Goal: Task Accomplishment & Management: Use online tool/utility

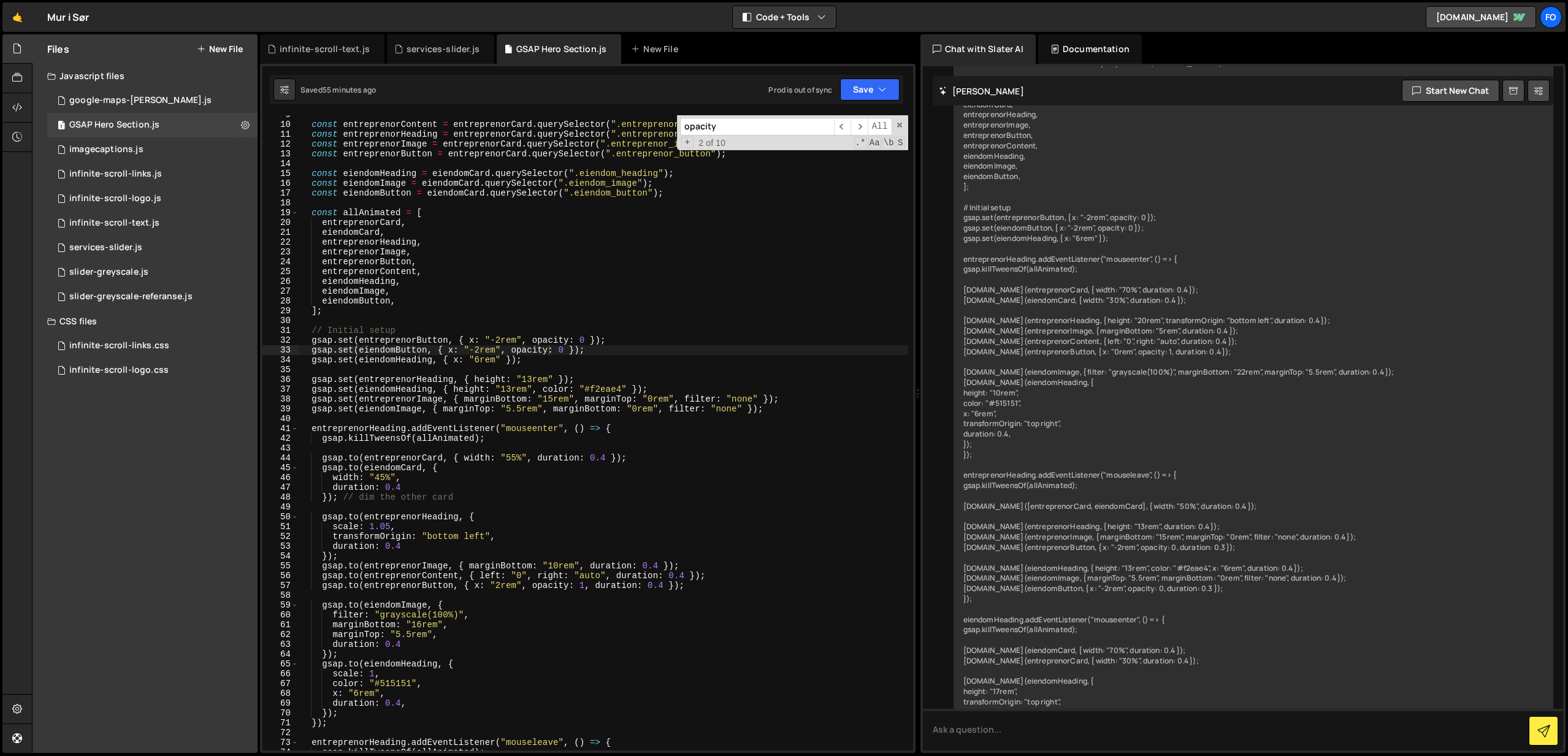
scroll to position [85, 0]
type textarea "}); // dim the other card"
drag, startPoint x: 442, startPoint y: 496, endPoint x: 402, endPoint y: 499, distance: 40.1
click at [401, 498] on div "const entreprenorContent = entreprenorCard . querySelector ( ".entreprenor_cont…" at bounding box center [603, 436] width 610 height 655
click at [460, 504] on div "const entreprenorContent = entreprenorCard . querySelector ( ".entreprenor_cont…" at bounding box center [603, 436] width 610 height 655
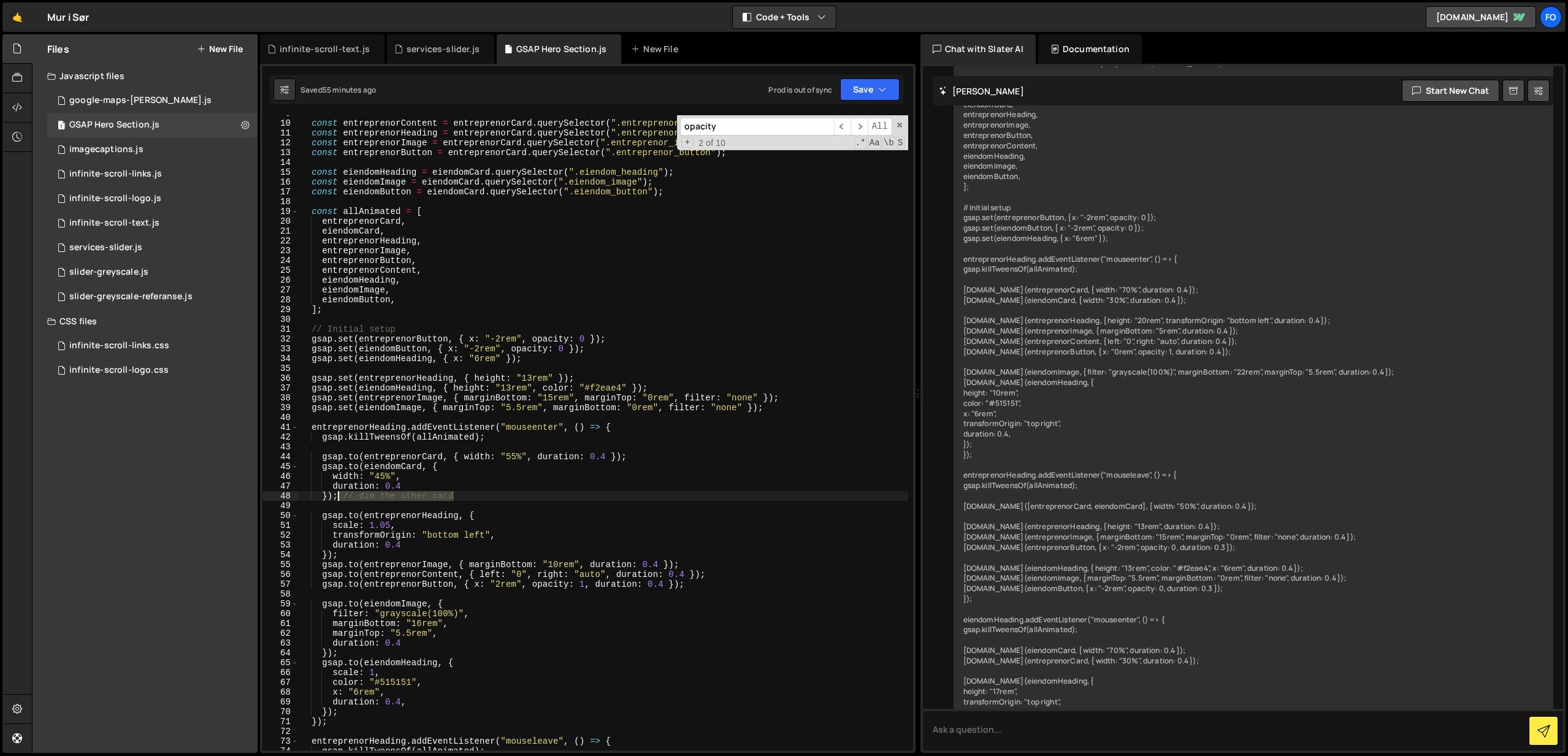
drag, startPoint x: 447, startPoint y: 495, endPoint x: 340, endPoint y: 498, distance: 107.0
click at [340, 498] on div "const entreprenorContent = entreprenorCard . querySelector ( ".entreprenor_cont…" at bounding box center [603, 436] width 610 height 655
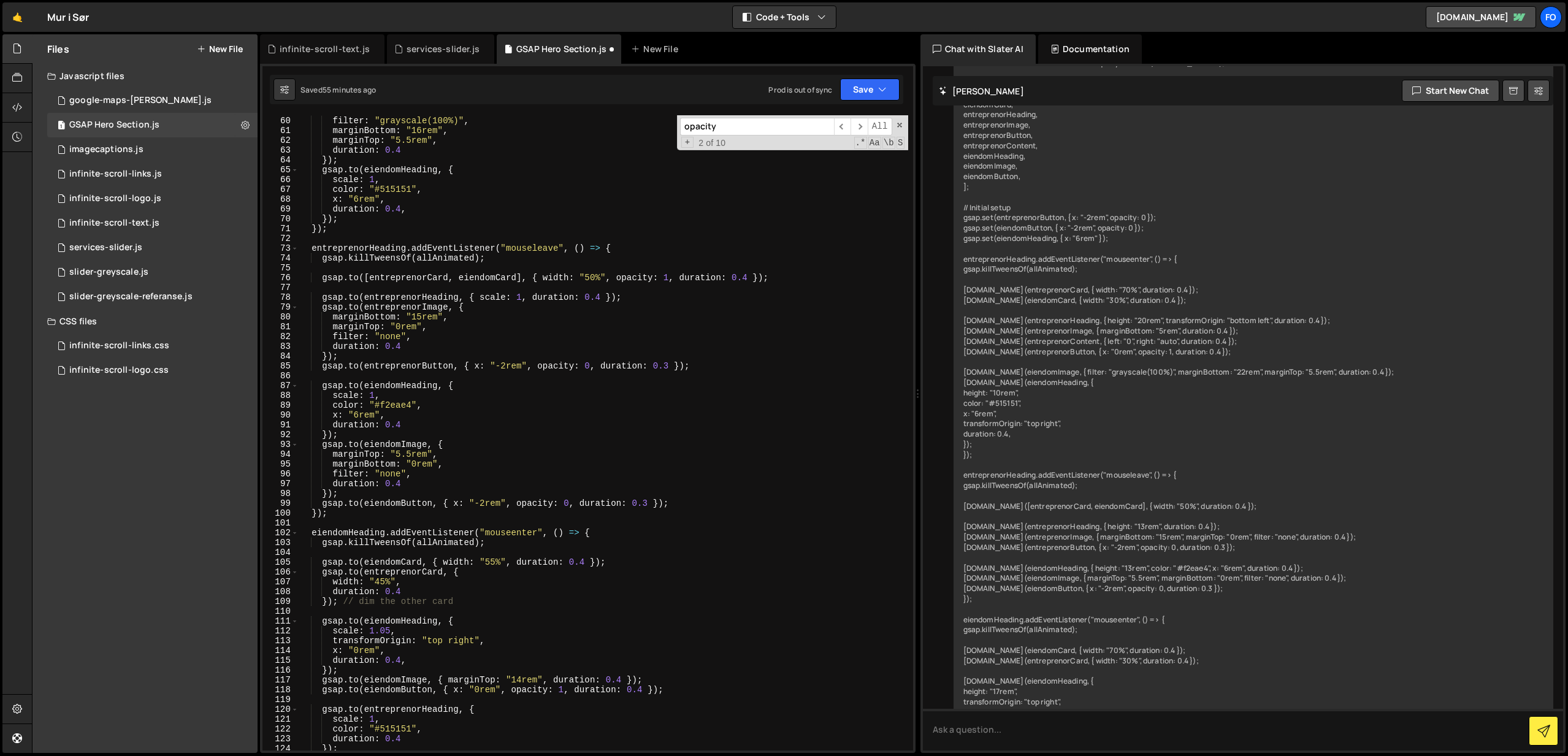
scroll to position [578, 0]
drag, startPoint x: 460, startPoint y: 601, endPoint x: 342, endPoint y: 600, distance: 118.0
click at [342, 600] on div "gsap . to ( eiendomImage , { filter : "grayscale(100%)" , marginBottom : "16rem…" at bounding box center [603, 433] width 610 height 655
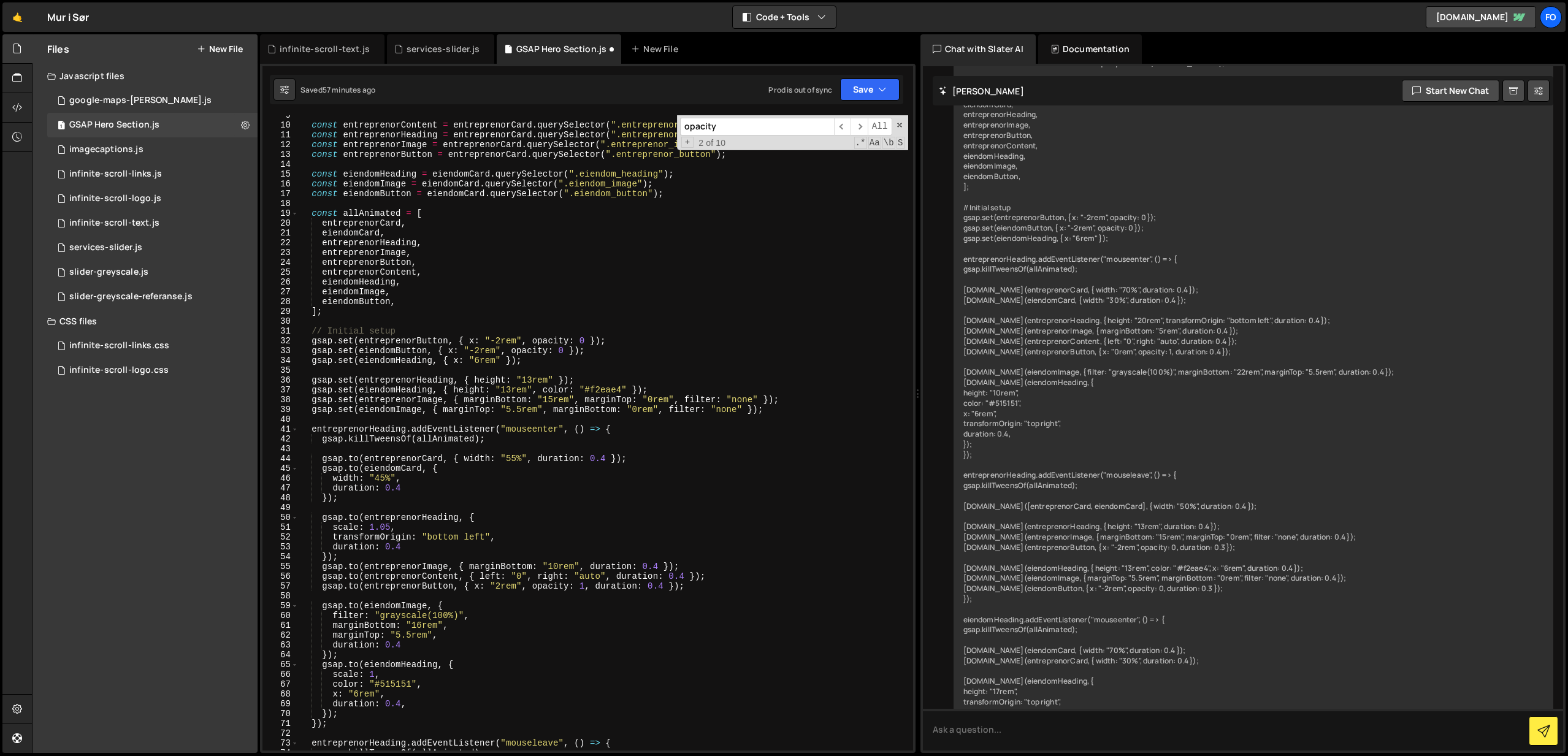
scroll to position [84, 0]
click at [501, 587] on div "const entreprenorContent = entreprenorCard . querySelector ( ".entreprenor_cont…" at bounding box center [603, 438] width 610 height 655
click at [873, 98] on button "Save" at bounding box center [870, 89] width 60 height 22
click at [853, 117] on div "Save to Staging S" at bounding box center [829, 119] width 128 height 12
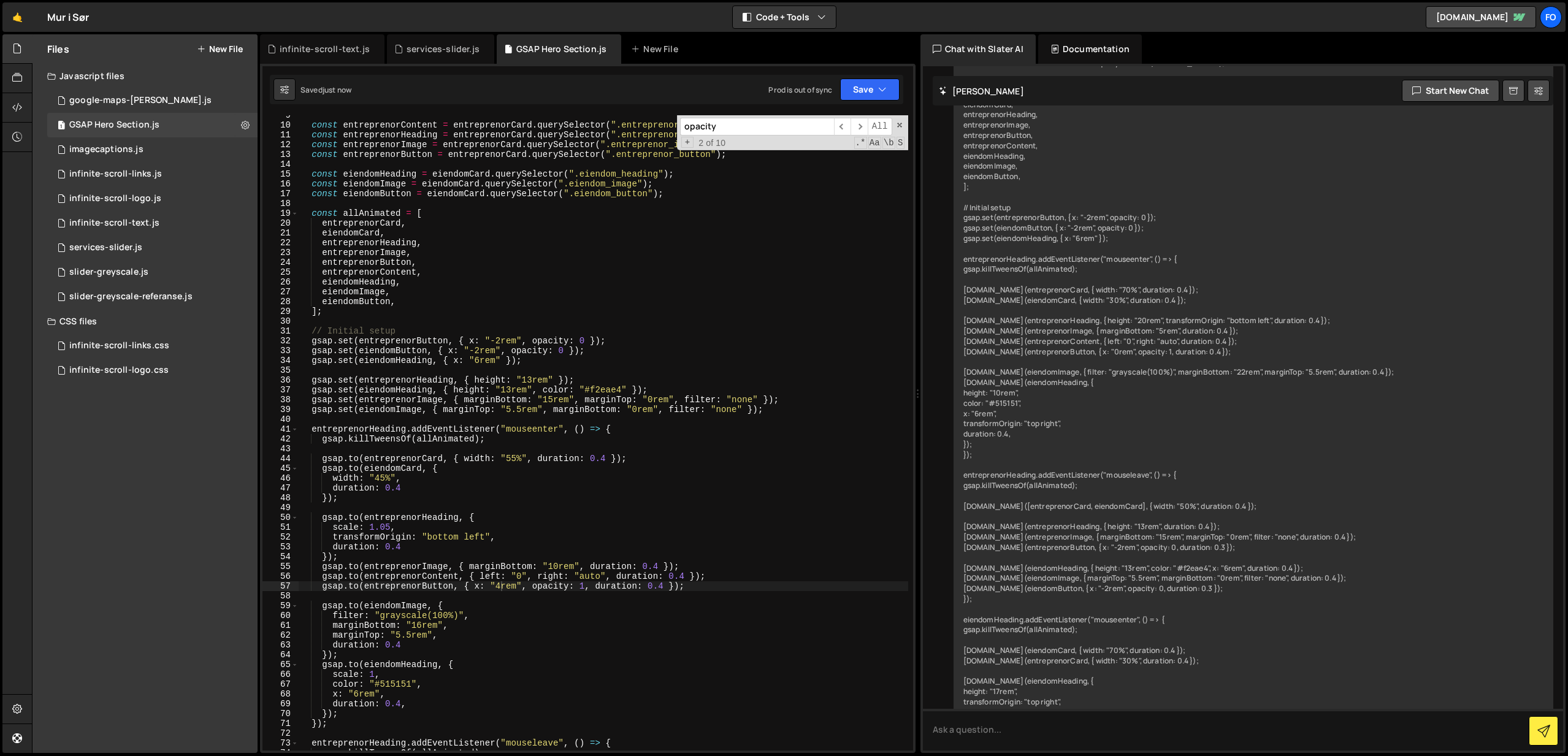
drag, startPoint x: 899, startPoint y: 121, endPoint x: 892, endPoint y: 113, distance: 10.6
click at [900, 121] on span at bounding box center [899, 125] width 9 height 9
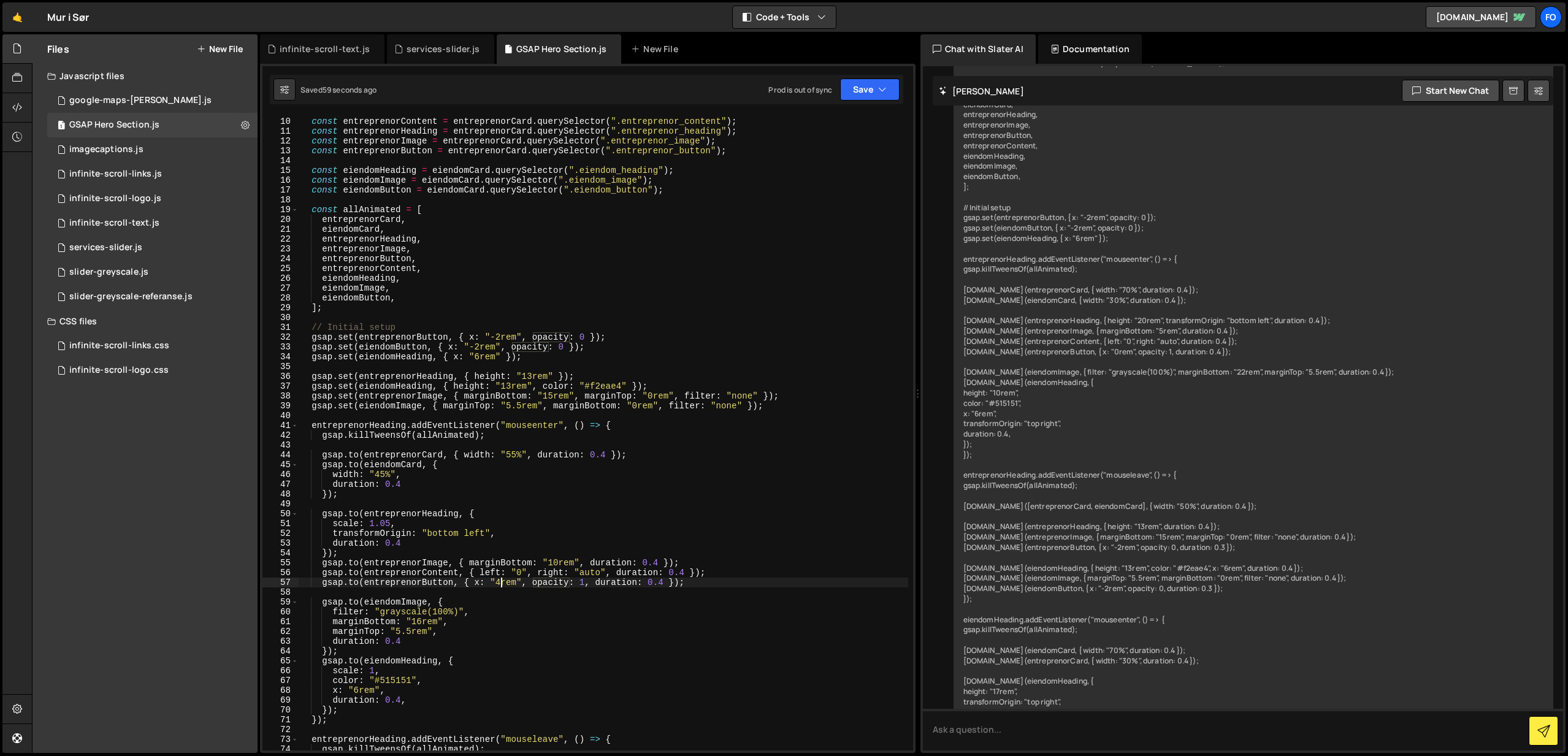
scroll to position [91, 0]
click at [422, 618] on div "const entreprenorContent = entreprenorCard . querySelector ( ".entreprenor_cont…" at bounding box center [603, 440] width 610 height 655
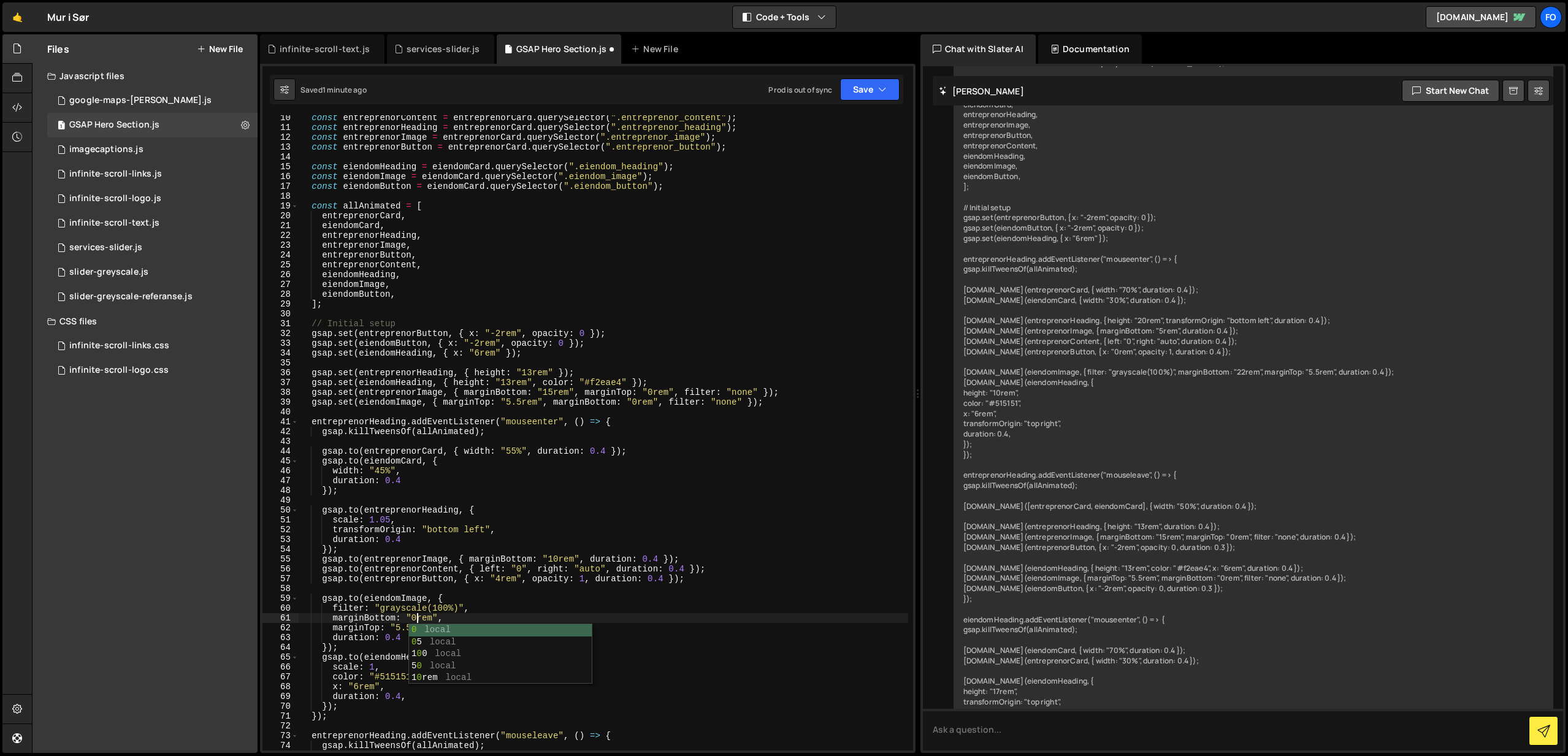
scroll to position [0, 9]
click at [499, 618] on div "const entreprenorContent = entreprenorCard . querySelector ( ".entreprenor_cont…" at bounding box center [603, 440] width 610 height 655
click at [411, 624] on div "const entreprenorContent = entreprenorCard . querySelector ( ".entreprenor_cont…" at bounding box center [603, 438] width 610 height 655
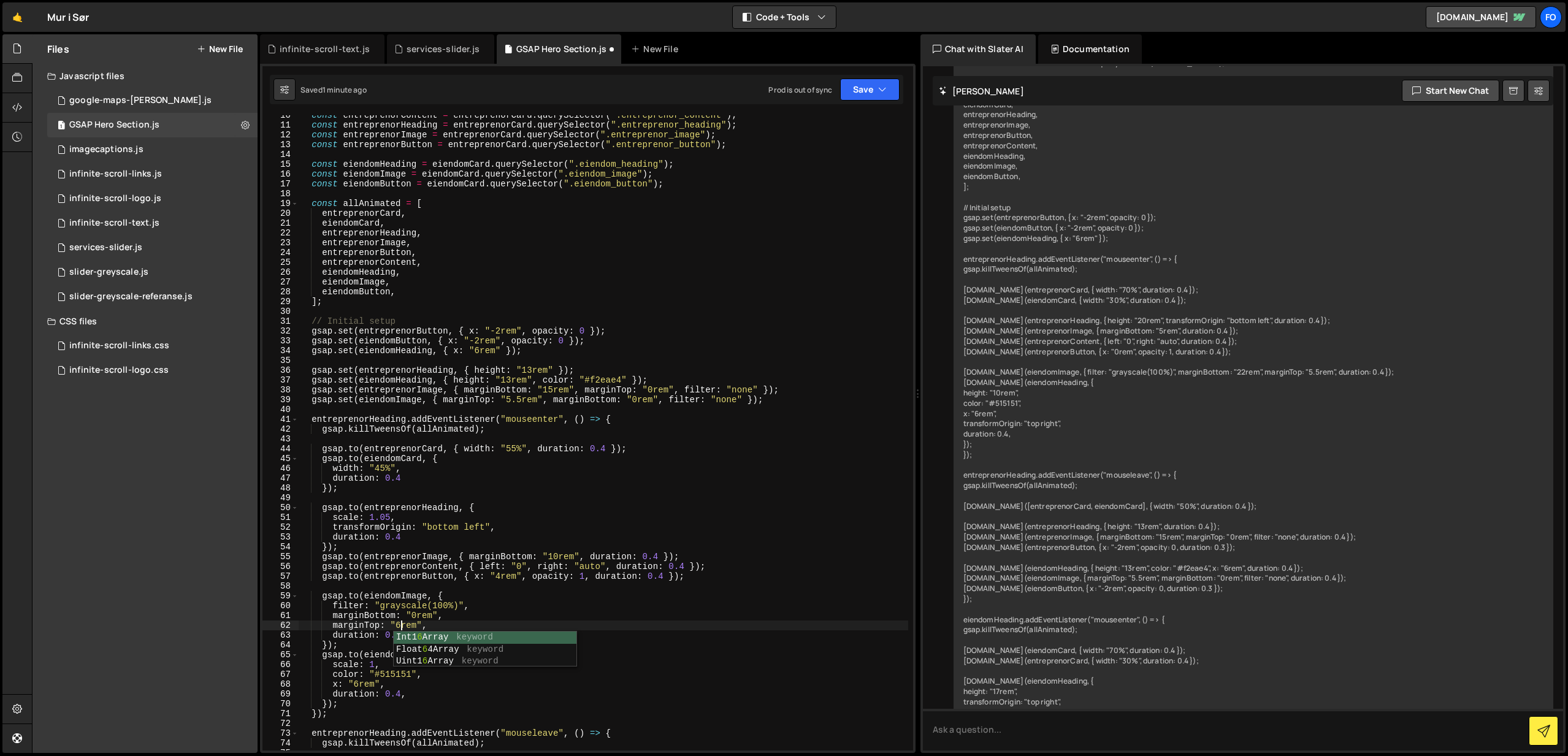
click at [476, 610] on div "const entreprenorContent = entreprenorCard . querySelector ( ".entreprenor_cont…" at bounding box center [603, 438] width 610 height 655
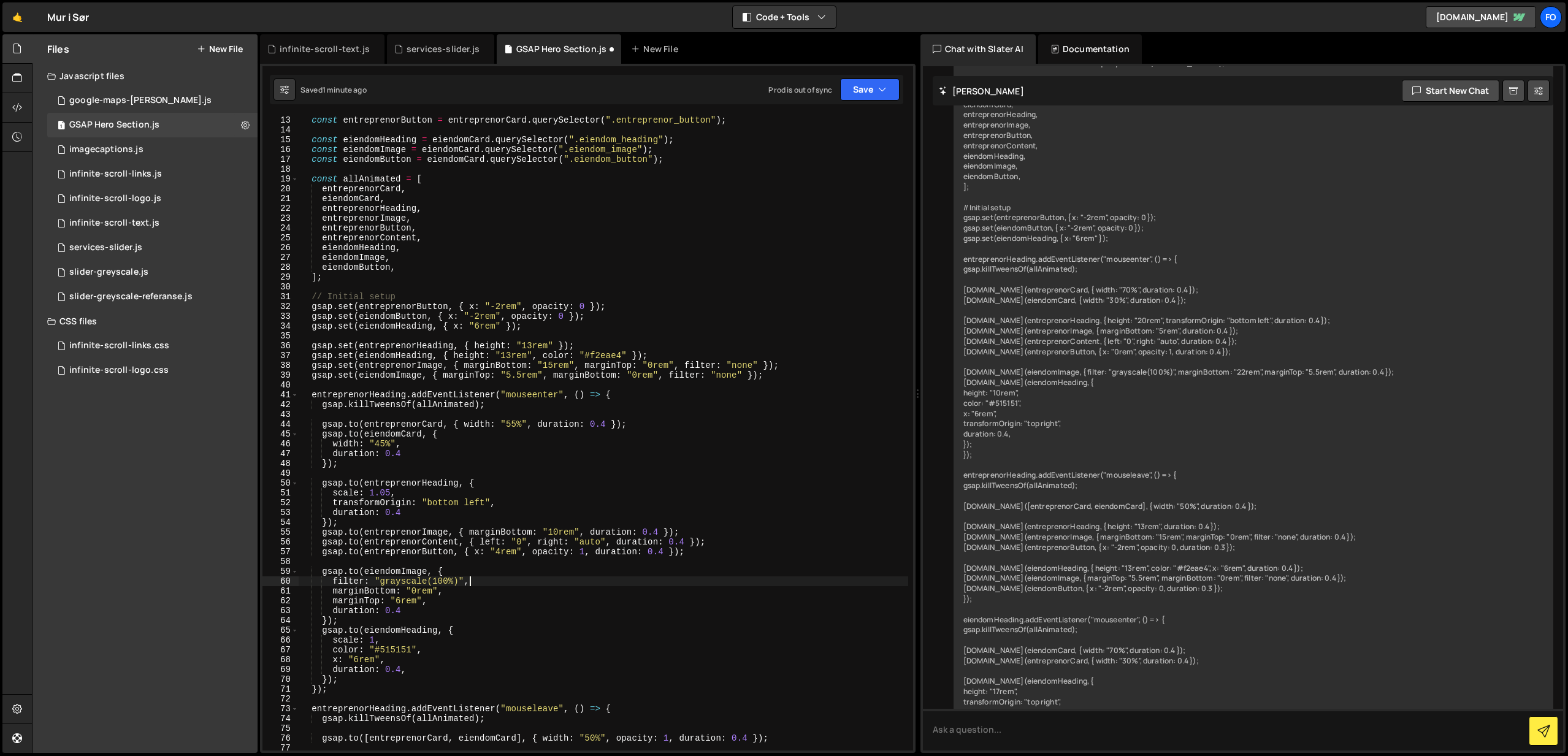
scroll to position [120, 0]
click at [374, 635] on div "const entreprenorButton = entreprenorCard . querySelector ( ".entreprenor_butto…" at bounding box center [603, 440] width 610 height 655
click at [484, 626] on div "const entreprenorButton = entreprenorCard . querySelector ( ".entreprenor_butto…" at bounding box center [603, 440] width 610 height 655
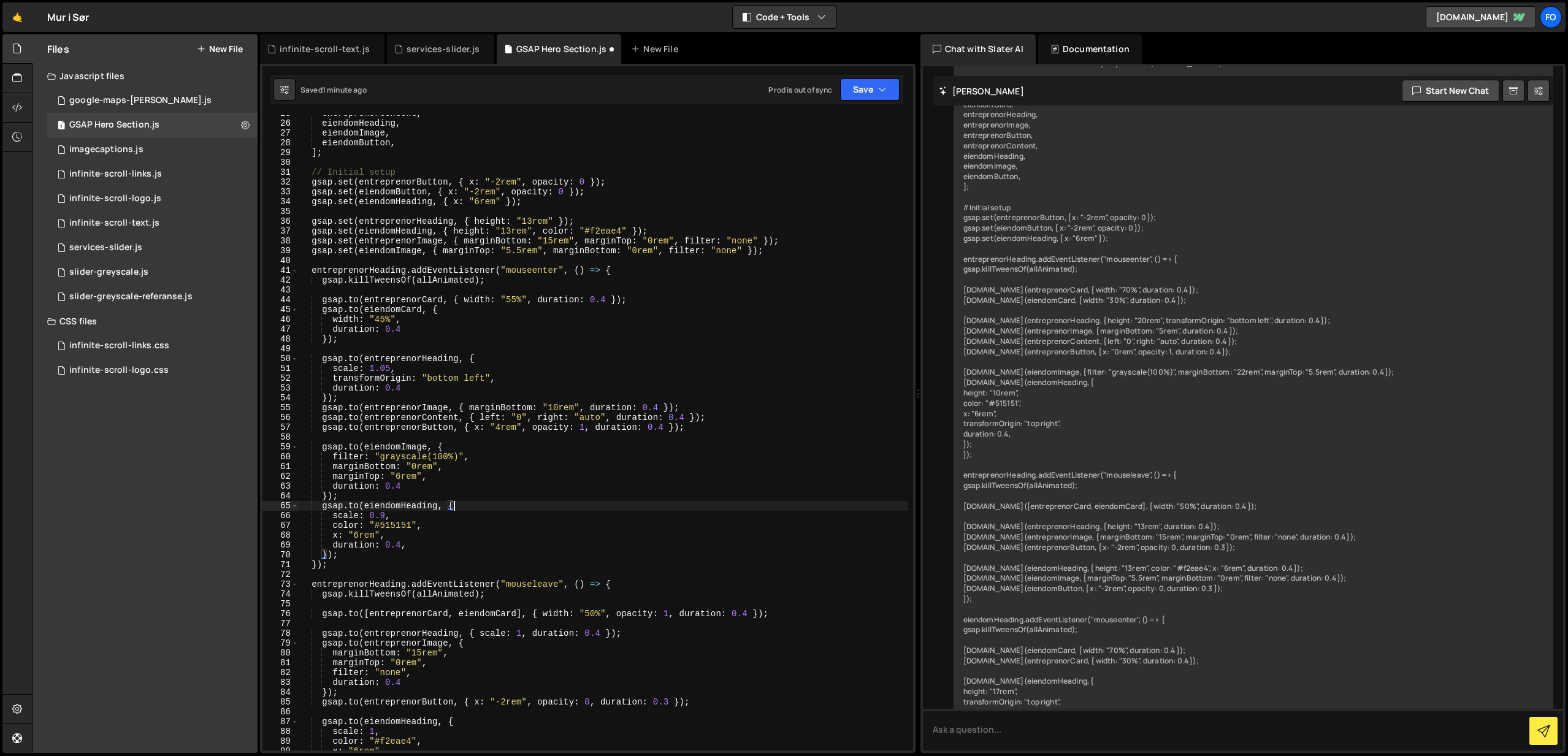
scroll to position [244, 0]
click at [881, 92] on icon "button" at bounding box center [883, 89] width 9 height 12
click at [844, 121] on div "Save to Staging S" at bounding box center [829, 119] width 128 height 12
click at [440, 520] on div "entreprenorContent , eiendomHeading , eiendomImage , eiendomButton , ] ; // Ini…" at bounding box center [603, 433] width 610 height 655
click at [488, 505] on div "entreprenorContent , eiendomHeading , eiendomImage , eiendomButton , ] ; // Ini…" at bounding box center [603, 433] width 610 height 655
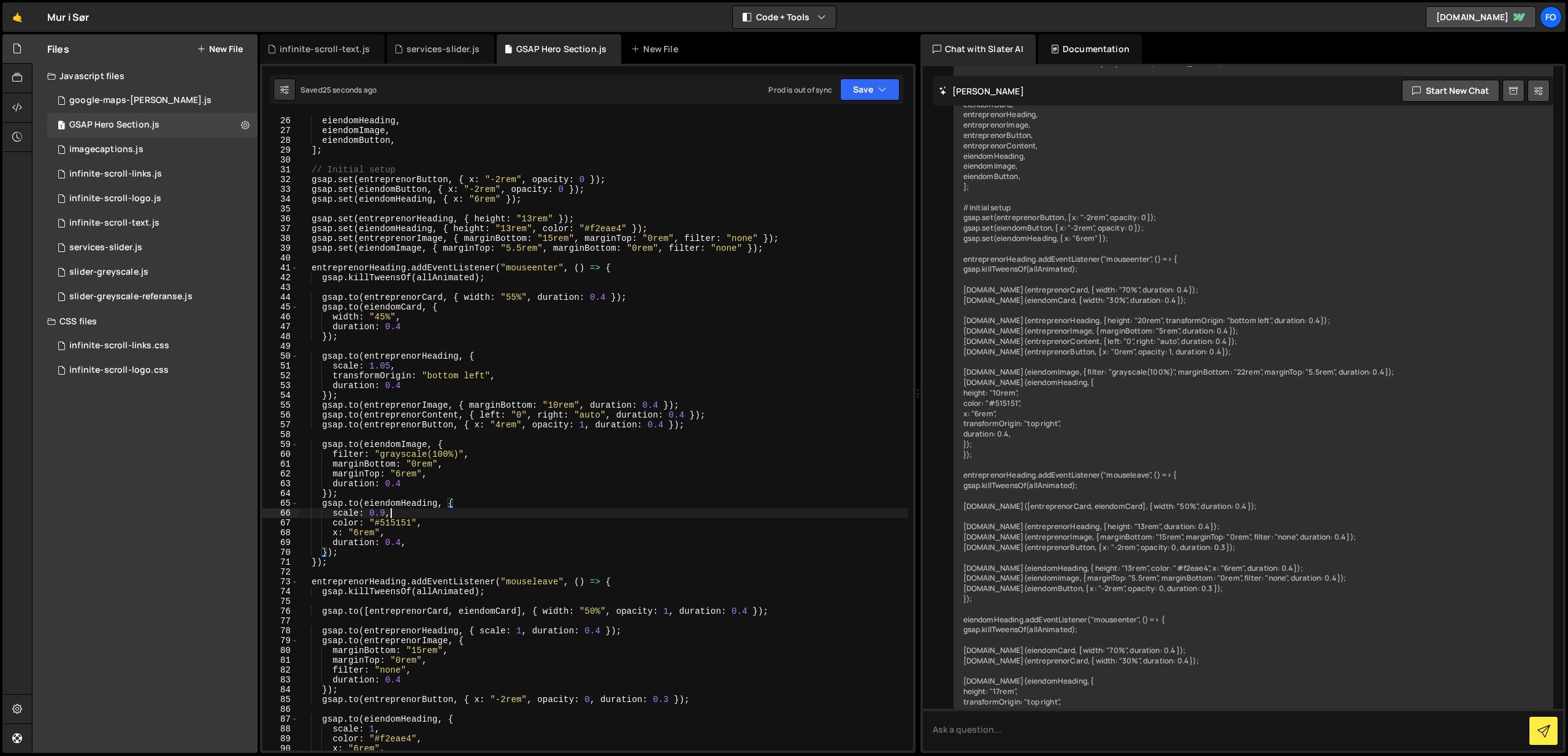
click at [413, 511] on div "entreprenorContent , eiendomHeading , eiendomImage , eiendomButton , ] ; // Ini…" at bounding box center [603, 433] width 610 height 655
type textarea "scale: 0.9,"
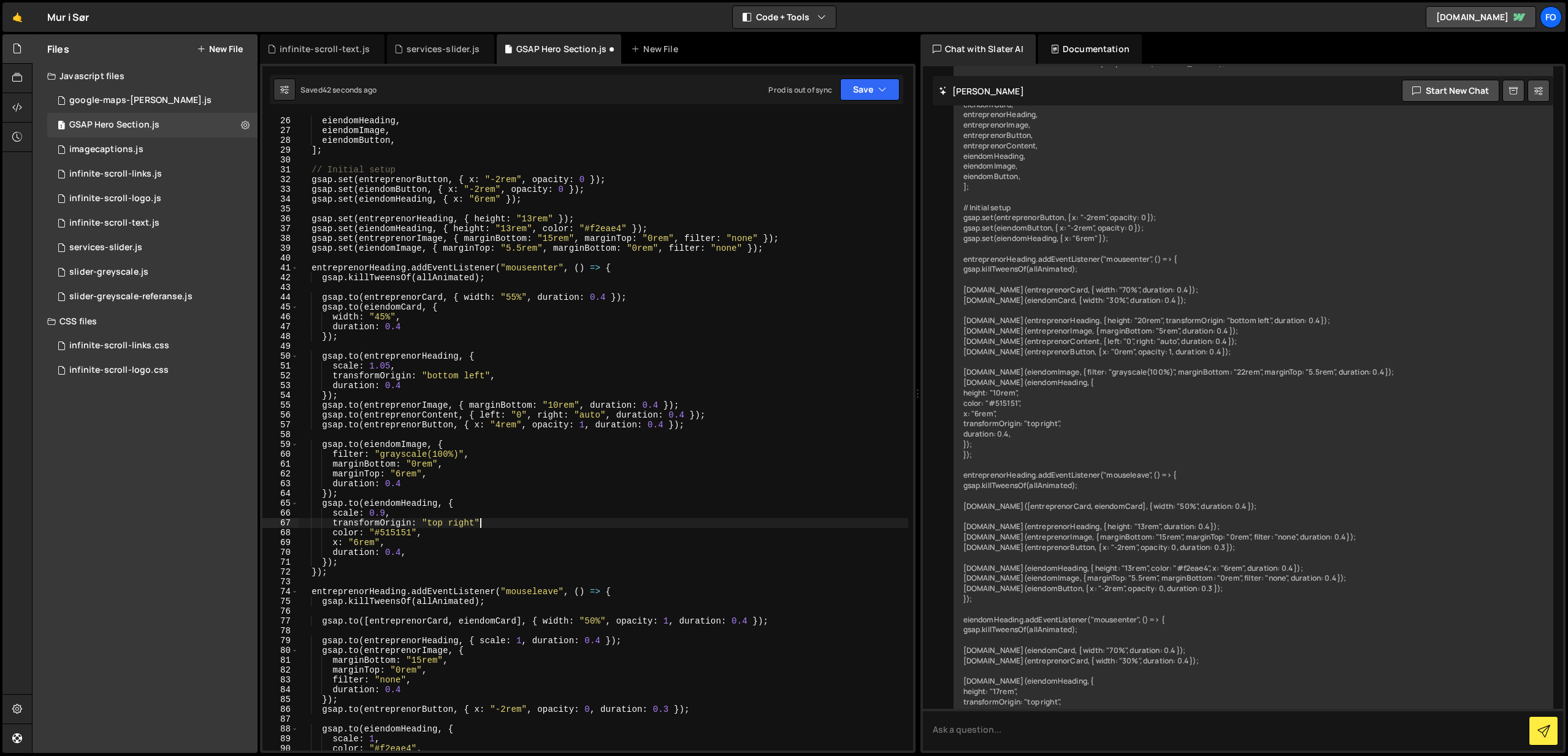
scroll to position [0, 12]
click at [865, 92] on button "Save" at bounding box center [870, 89] width 60 height 22
click at [861, 120] on div "Save to Staging S" at bounding box center [829, 119] width 128 height 12
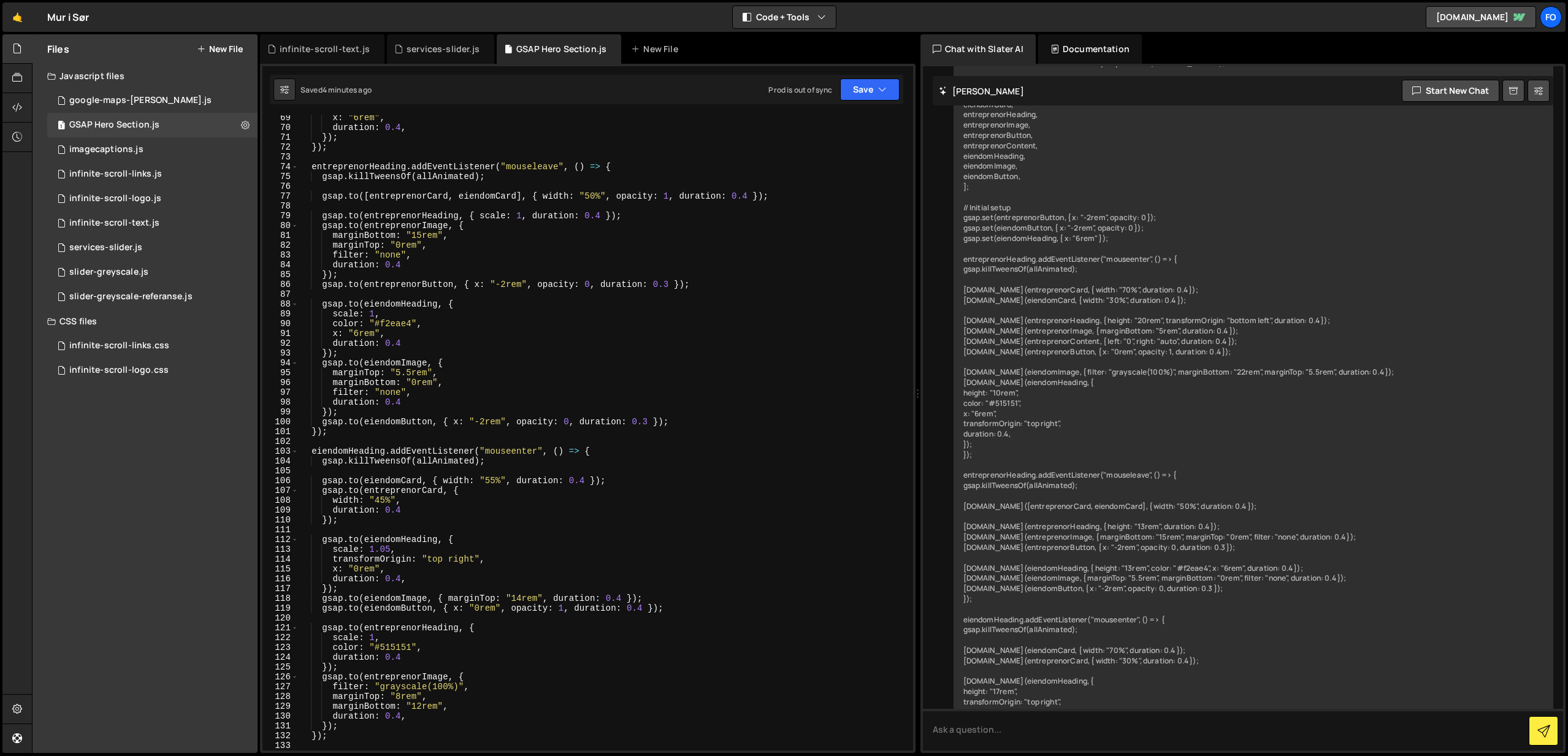
scroll to position [672, 0]
click at [525, 593] on div "x : "6rem" , duration : 0.4 , }) ; }) ; entreprenorHeading . addEventListener (…" at bounding box center [603, 438] width 610 height 655
click at [577, 571] on div "x : "6rem" , duration : 0.4 , }) ; }) ; entreprenorHeading . addEventListener (…" at bounding box center [603, 438] width 610 height 655
click at [868, 92] on button "Save" at bounding box center [870, 89] width 60 height 22
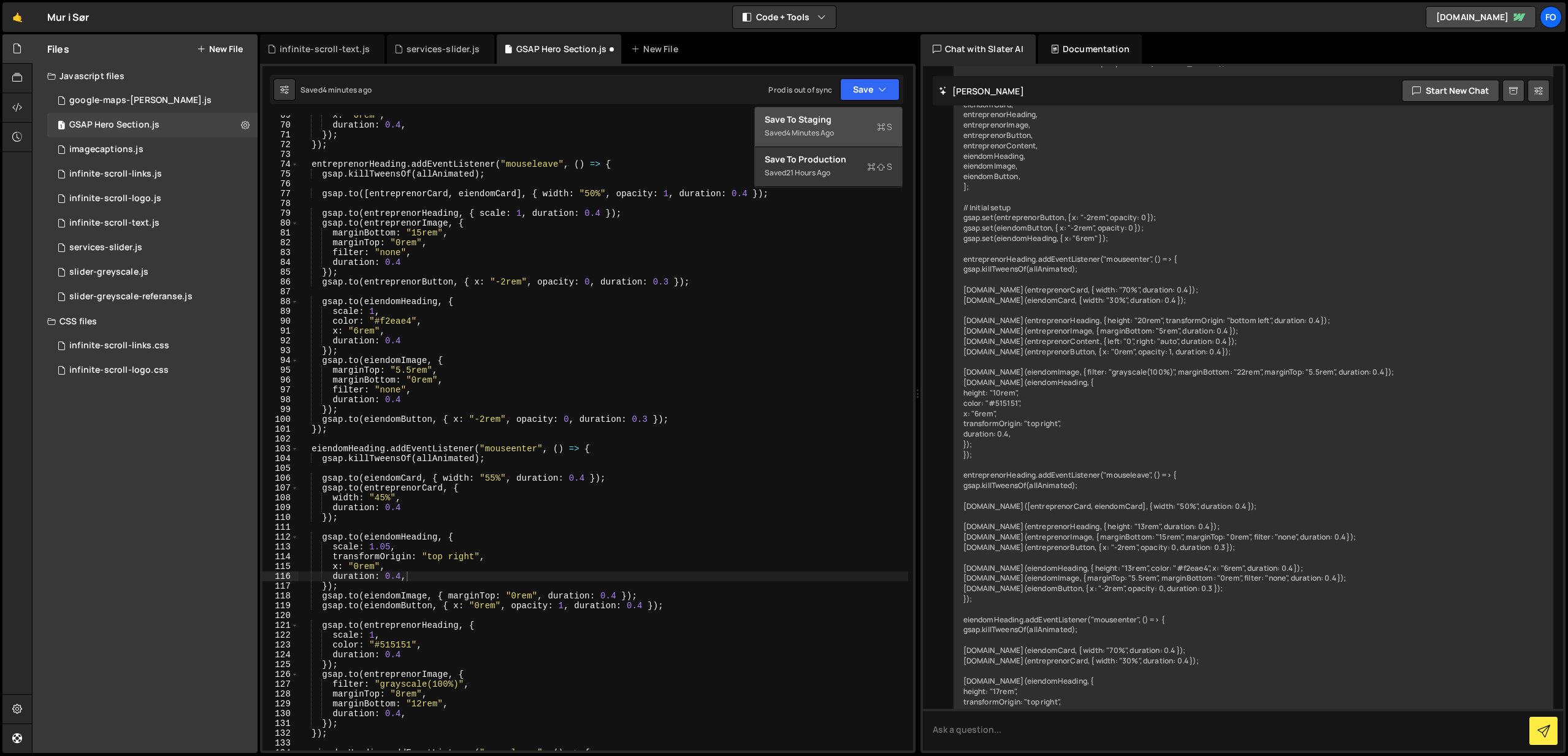
click at [843, 128] on div "Saved 4 minutes ago" at bounding box center [829, 133] width 128 height 14
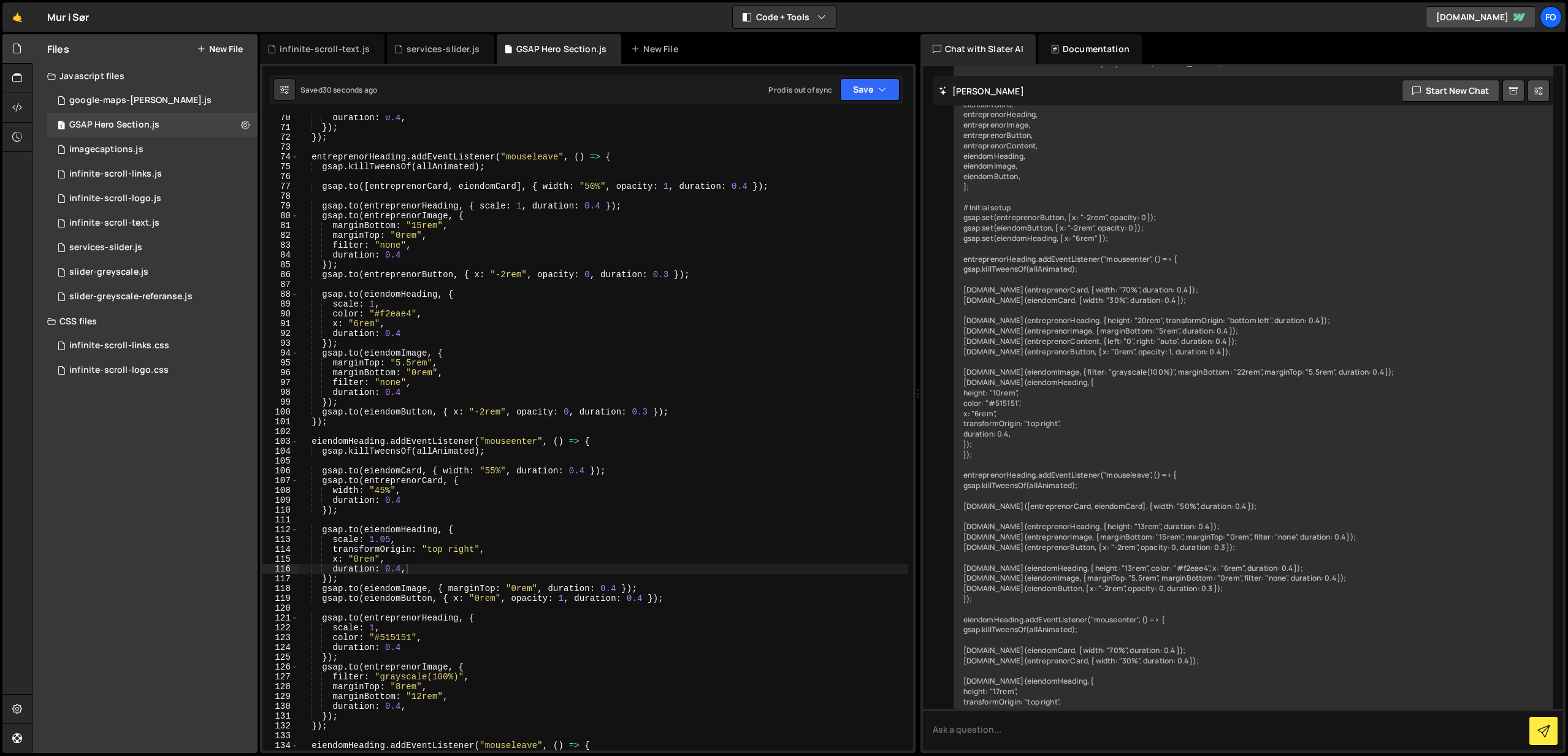
scroll to position [682, 0]
click at [515, 584] on div "duration : 0.4 , }) ; }) ; entreprenorHeading . addEventListener ( "mouseleave"…" at bounding box center [603, 438] width 610 height 655
click at [596, 579] on div "duration : 0.4 , }) ; }) ; entreprenorHeading . addEventListener ( "mouseleave"…" at bounding box center [603, 438] width 610 height 655
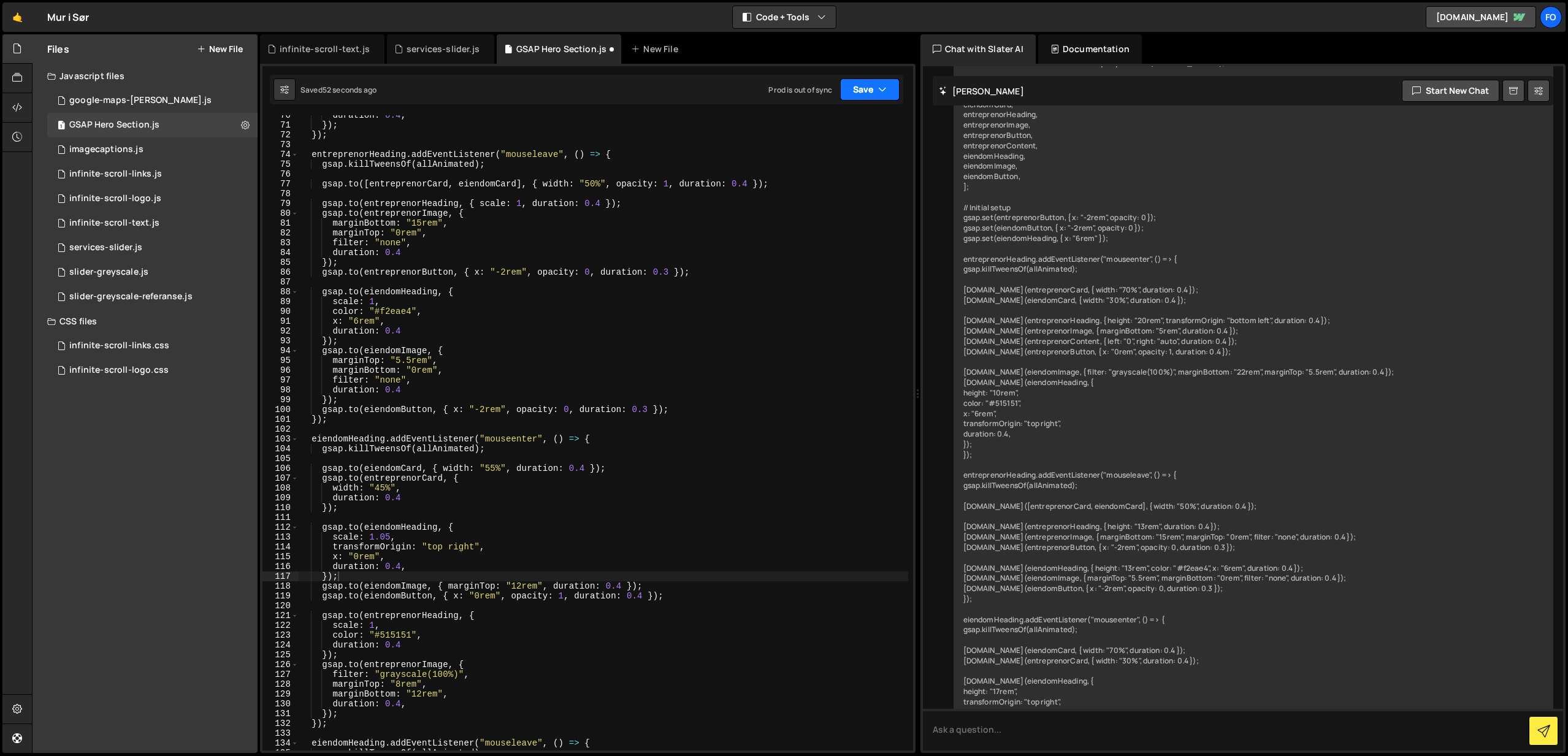
click at [858, 87] on button "Save" at bounding box center [870, 89] width 60 height 22
click at [845, 125] on div "Saved 52 seconds ago" at bounding box center [829, 133] width 128 height 14
click at [401, 683] on div "duration : 0.4 , }) ; }) ; entreprenorHeading . addEventListener ( "mouseleave"…" at bounding box center [603, 438] width 610 height 655
click at [883, 88] on icon "button" at bounding box center [883, 89] width 9 height 12
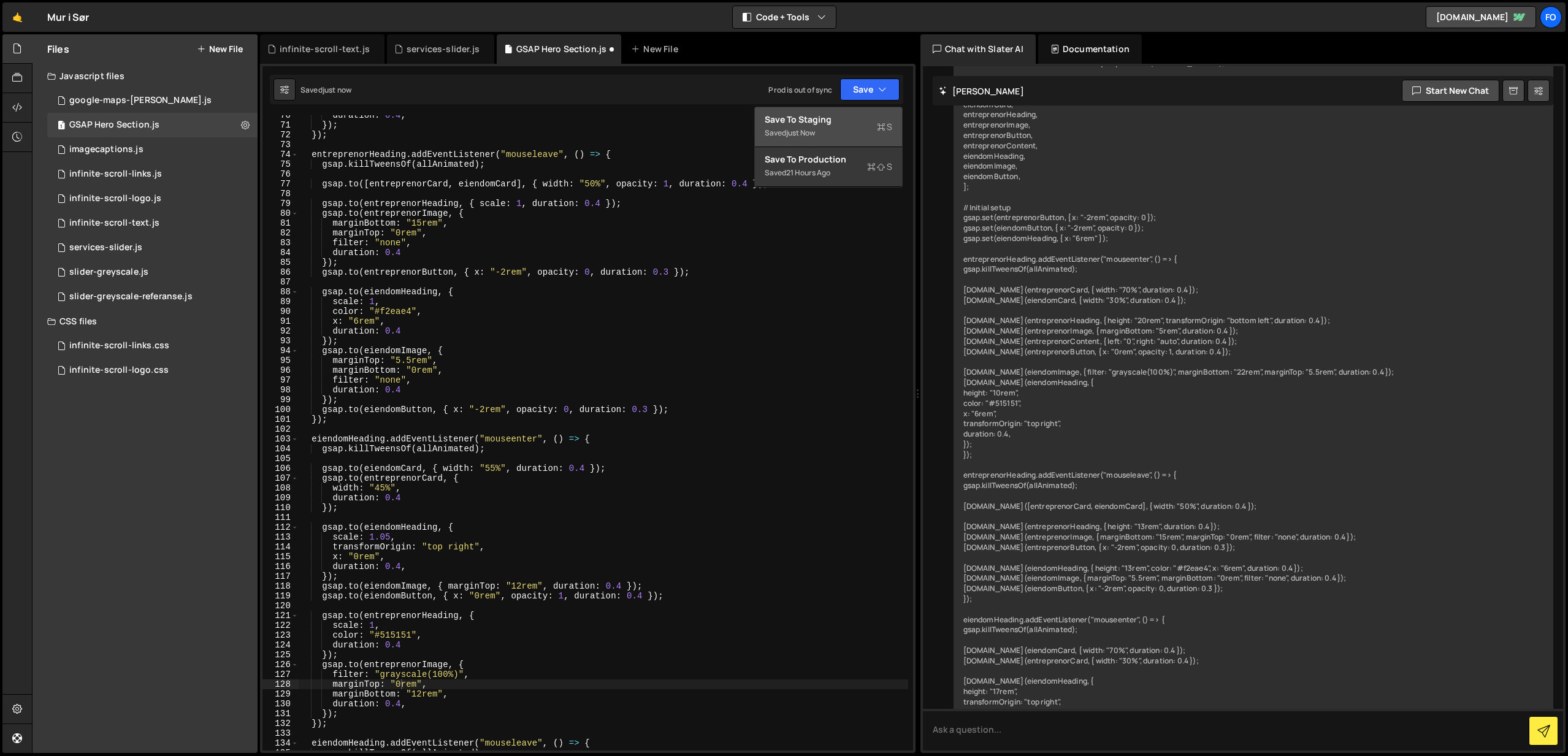
click at [868, 129] on div "Saved just now" at bounding box center [829, 133] width 128 height 14
click at [378, 624] on div "duration : 0.4 , }) ; }) ; entreprenorHeading . addEventListener ( "mouseleave"…" at bounding box center [603, 438] width 610 height 655
type textarea "scale: 0.9,"
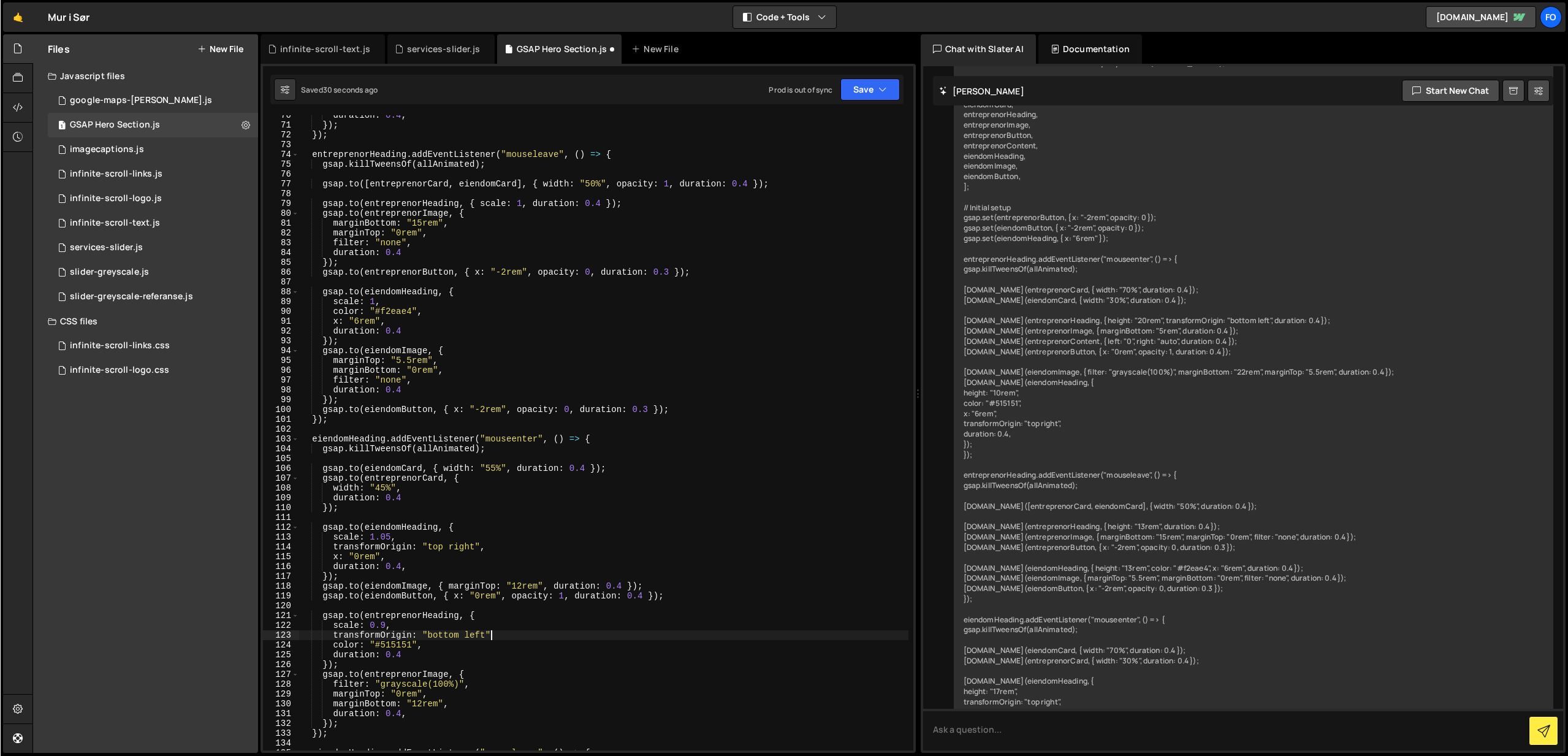
scroll to position [0, 13]
drag, startPoint x: 876, startPoint y: 88, endPoint x: 860, endPoint y: 113, distance: 29.7
click at [876, 88] on button "Save" at bounding box center [869, 89] width 60 height 22
click at [848, 125] on div "Save to Staging S" at bounding box center [828, 119] width 128 height 12
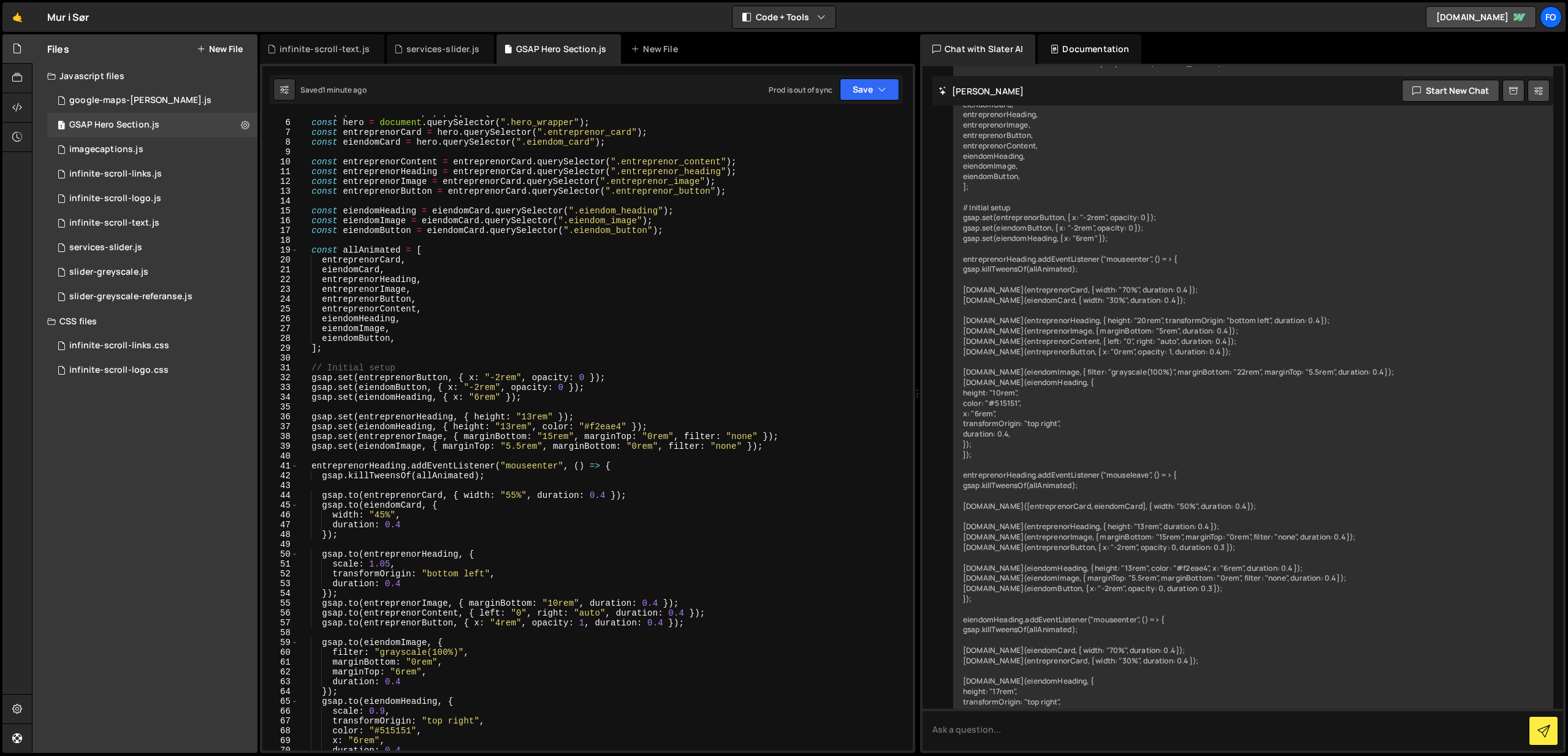
scroll to position [45, 0]
click at [388, 564] on div "mm . add ( "(min-width: 992px)" , ( ) => { const hero = document . querySelecto…" at bounding box center [603, 437] width 610 height 655
click at [870, 100] on button "Save" at bounding box center [869, 89] width 60 height 22
drag, startPoint x: 859, startPoint y: 119, endPoint x: 855, endPoint y: 125, distance: 7.2
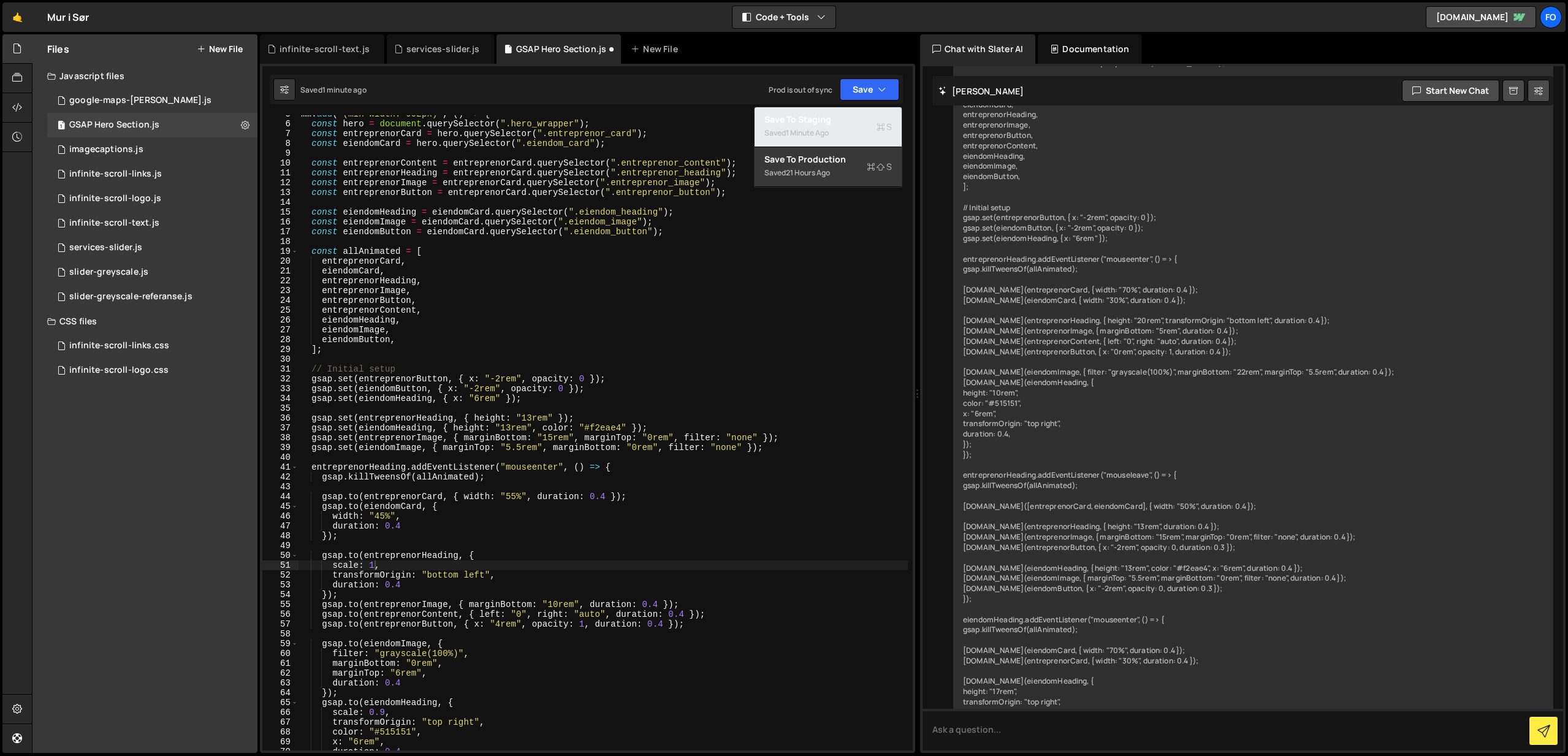
click at [859, 119] on div "Save to Staging S" at bounding box center [828, 119] width 128 height 12
drag, startPoint x: 376, startPoint y: 562, endPoint x: 392, endPoint y: 564, distance: 16.1
click at [376, 562] on div "mm . add ( "(min-width: 992px)" , ( ) => { const hero = document . querySelecto…" at bounding box center [603, 437] width 610 height 655
drag, startPoint x: 503, startPoint y: 572, endPoint x: 499, endPoint y: 577, distance: 6.4
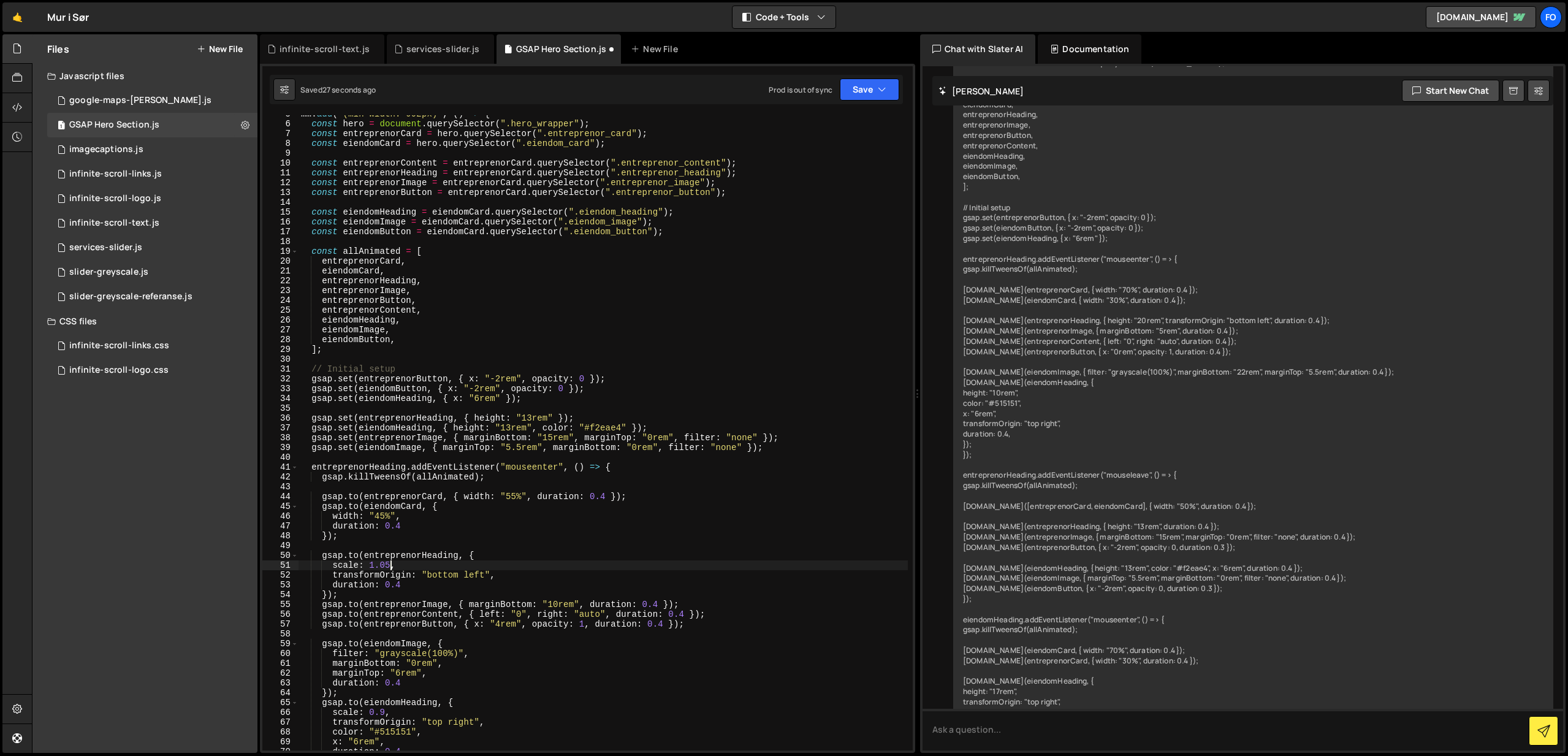
click at [503, 572] on div "mm . add ( "(min-width: 992px)" , ( ) => { const hero = document . querySelecto…" at bounding box center [603, 437] width 610 height 655
click at [876, 81] on button "Save" at bounding box center [869, 89] width 60 height 22
click at [841, 116] on div "Save to Staging S" at bounding box center [828, 119] width 128 height 12
click at [460, 265] on div "mm . add ( "(min-width: 992px)" , ( ) => { const hero = document . querySelecto…" at bounding box center [603, 437] width 610 height 655
type textarea "});"
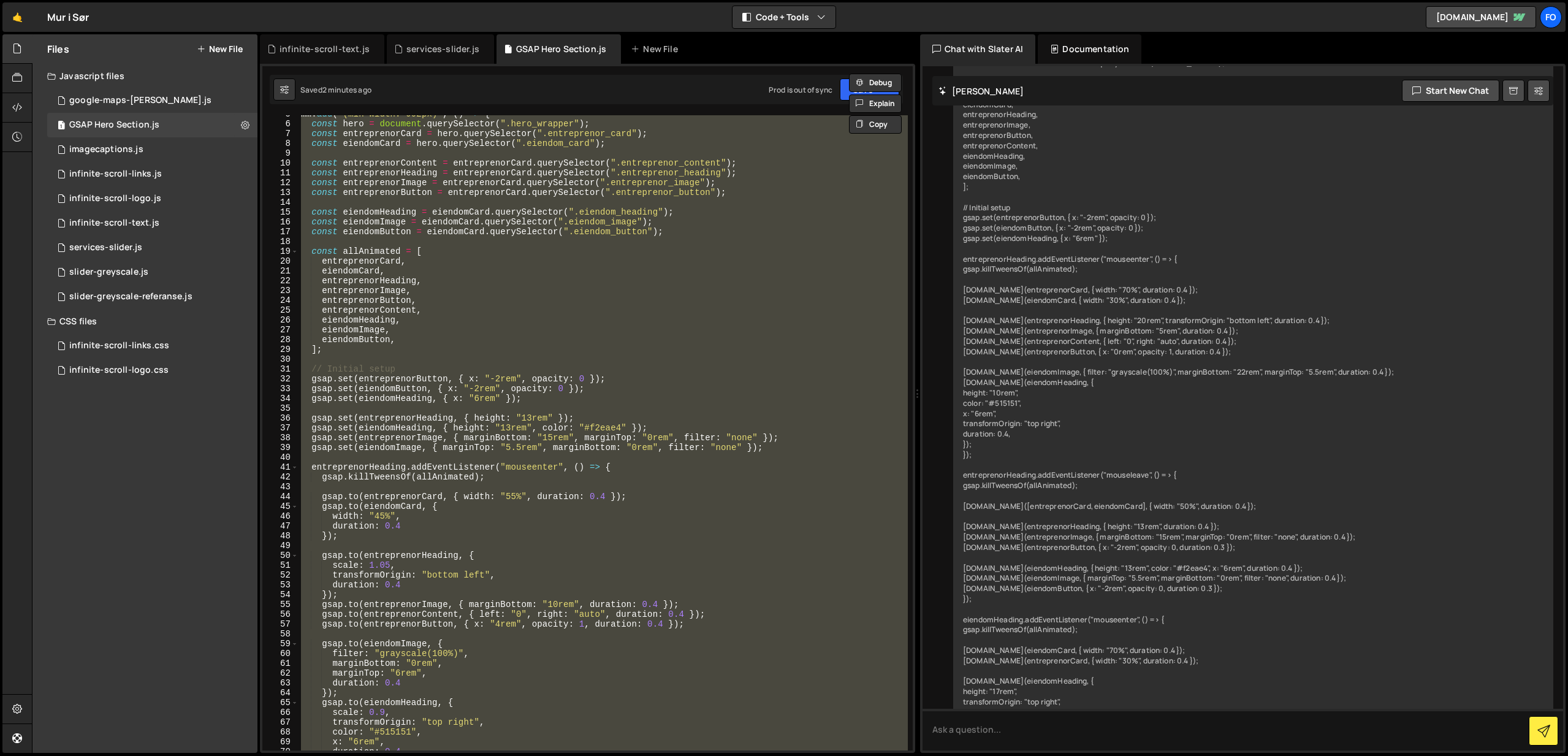
scroll to position [0, 1]
